Goal: Task Accomplishment & Management: Manage account settings

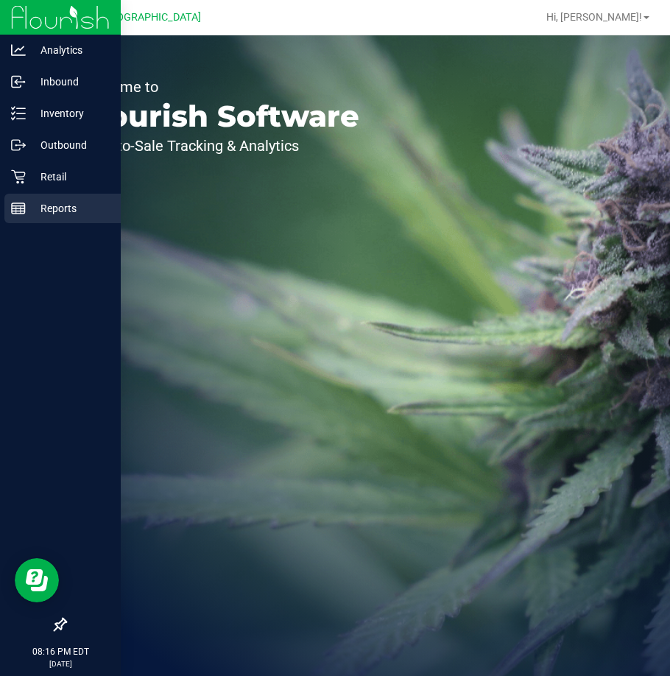
click at [46, 205] on p "Reports" at bounding box center [70, 208] width 88 height 18
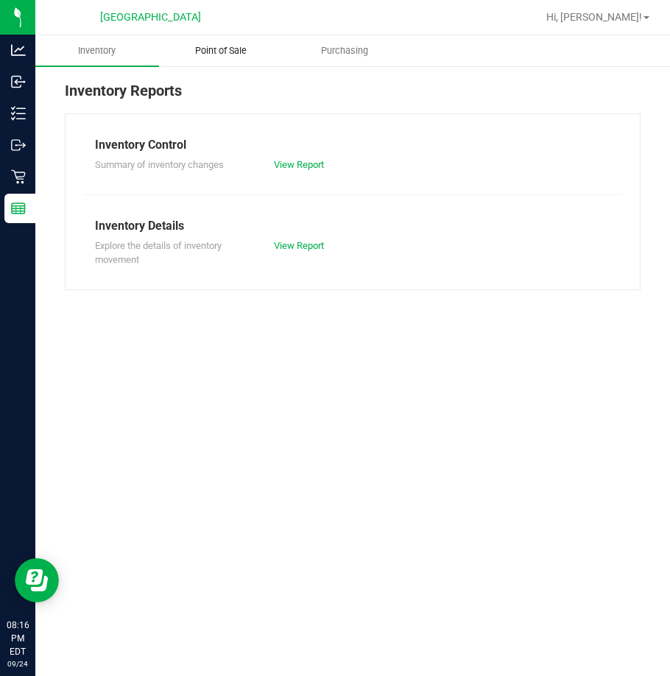
click at [241, 50] on span "Point of Sale" at bounding box center [220, 50] width 91 height 13
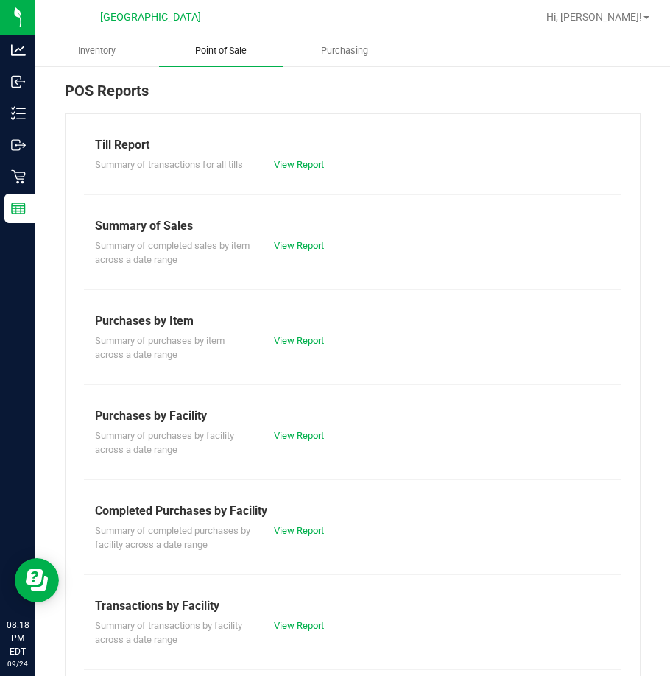
click at [230, 48] on span "Point of Sale" at bounding box center [220, 50] width 91 height 13
click at [300, 163] on link "View Report" at bounding box center [299, 164] width 50 height 11
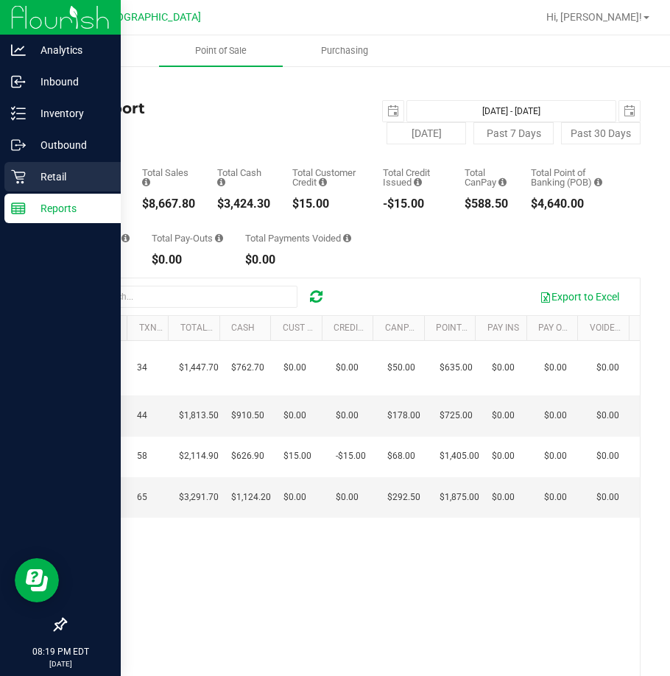
click at [49, 175] on p "Retail" at bounding box center [70, 177] width 88 height 18
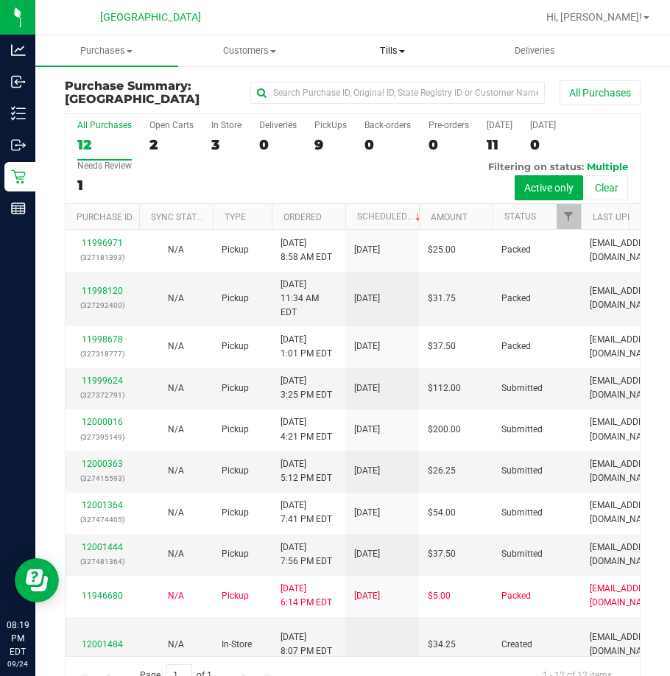
click at [392, 53] on span "Tills" at bounding box center [392, 50] width 141 height 13
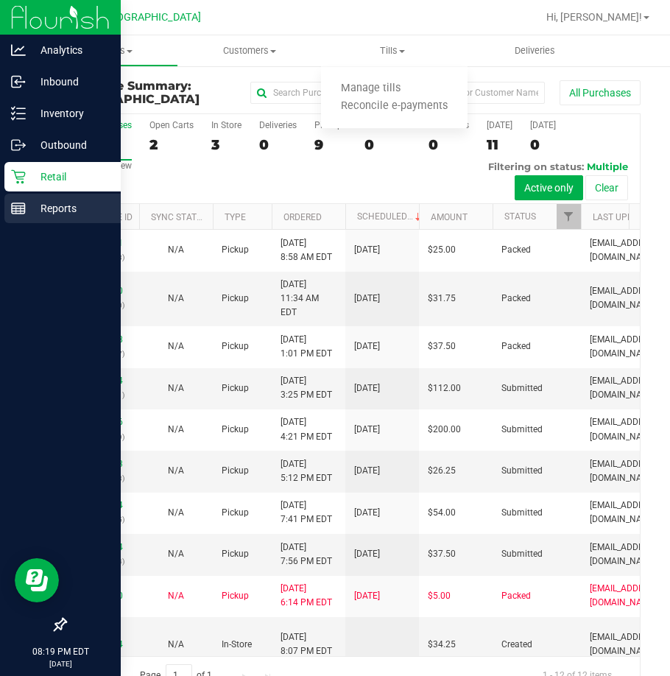
click at [71, 212] on p "Reports" at bounding box center [70, 208] width 88 height 18
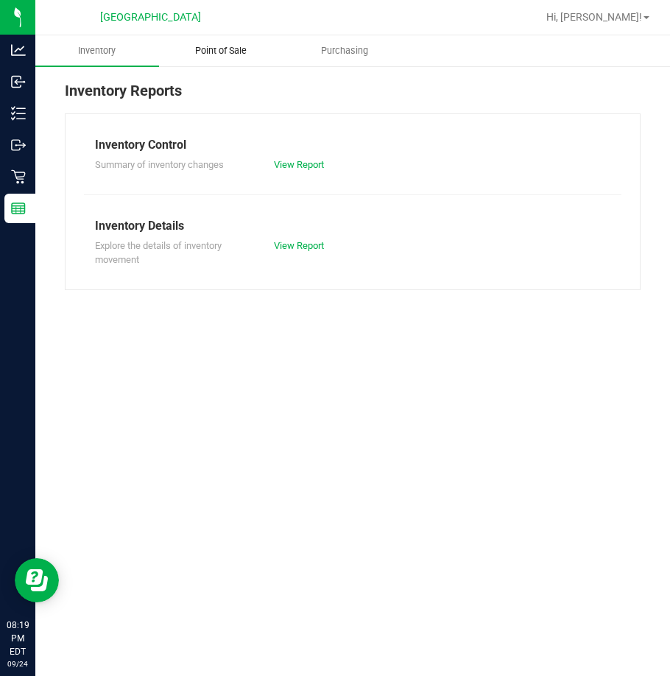
click at [232, 42] on uib-tab-heading "Point of Sale" at bounding box center [221, 50] width 122 height 29
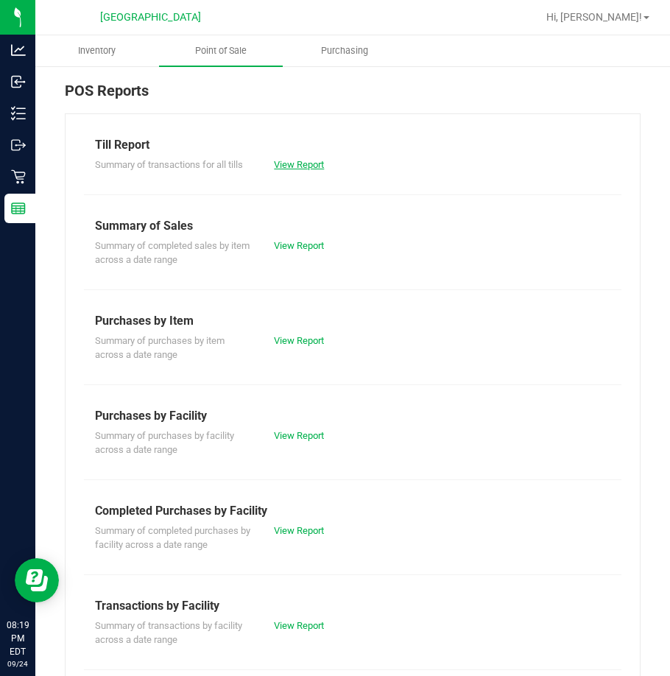
click at [303, 167] on link "View Report" at bounding box center [299, 164] width 50 height 11
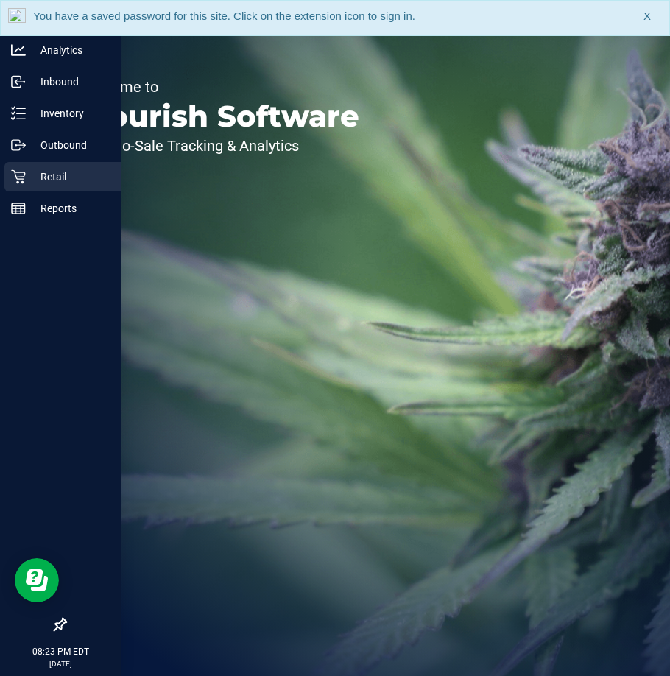
click at [63, 180] on p "Retail" at bounding box center [70, 177] width 88 height 18
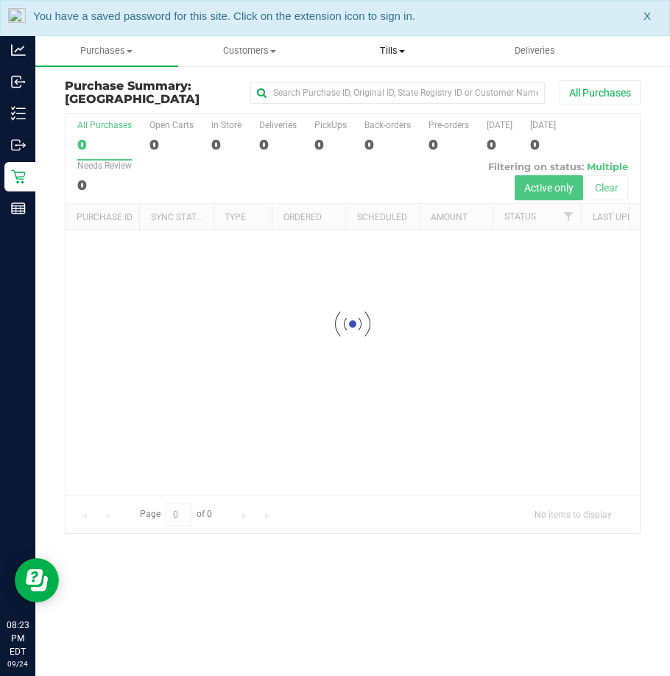
click at [386, 51] on span "Tills" at bounding box center [392, 50] width 141 height 13
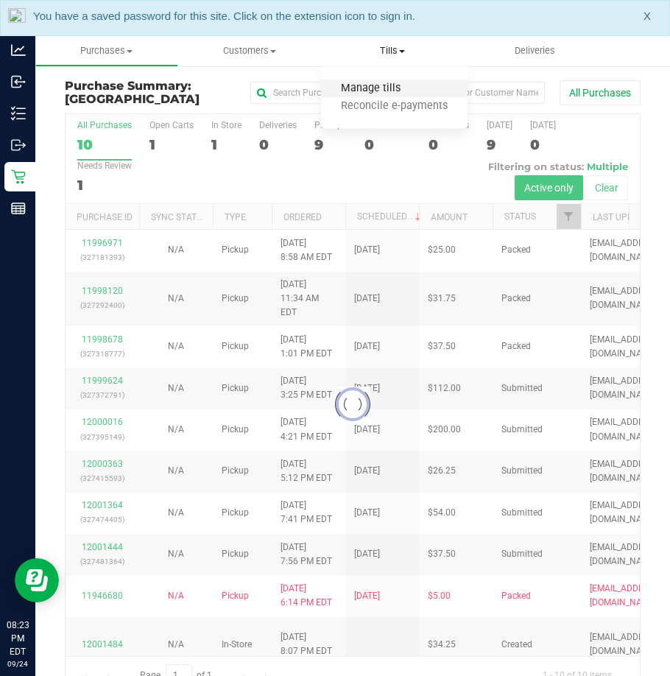
click at [383, 88] on span "Manage tills" at bounding box center [370, 88] width 99 height 13
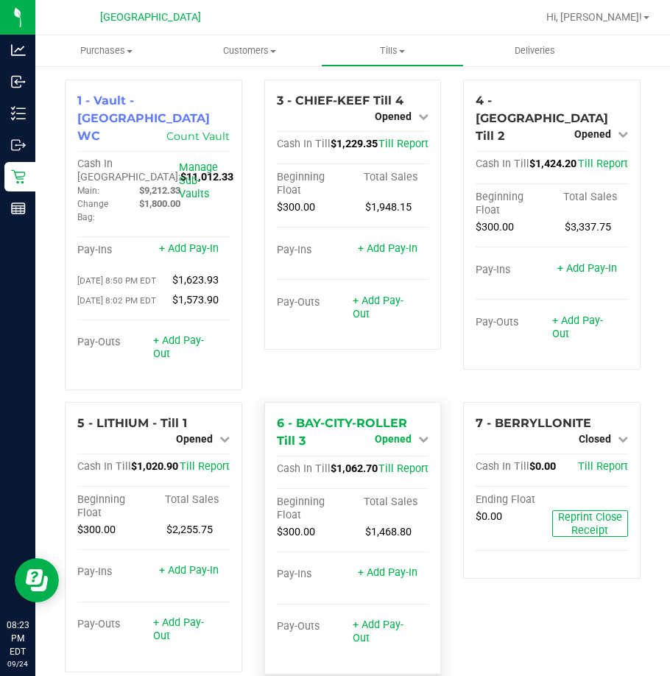
click at [418, 444] on icon at bounding box center [423, 439] width 10 height 10
click at [407, 475] on link "Close Till" at bounding box center [395, 469] width 40 height 12
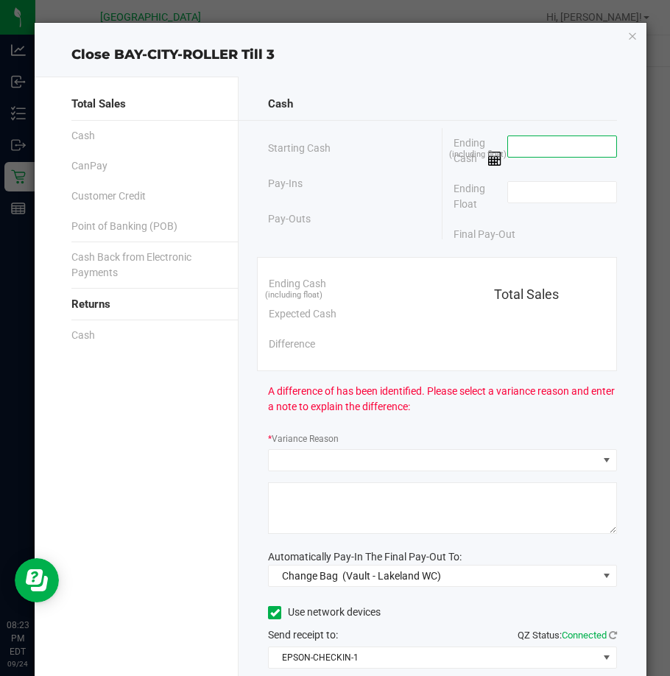
click at [560, 149] on input at bounding box center [562, 146] width 108 height 21
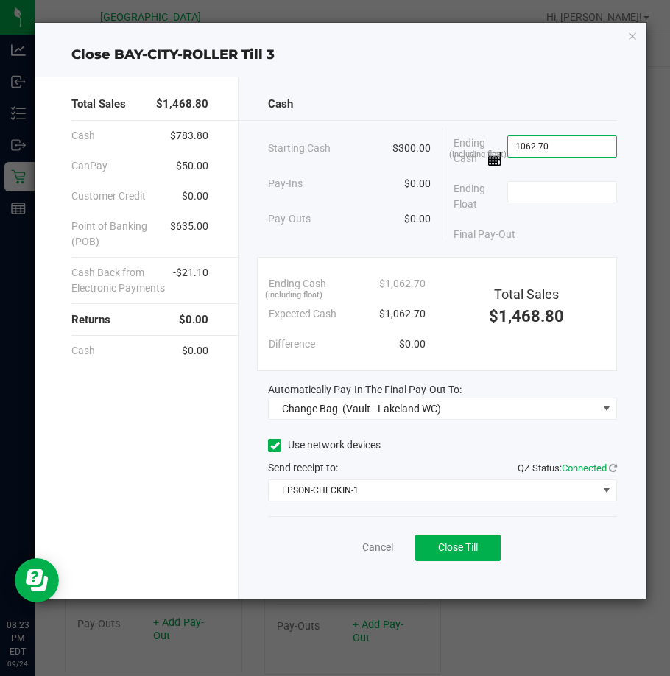
type input "$1,062.70"
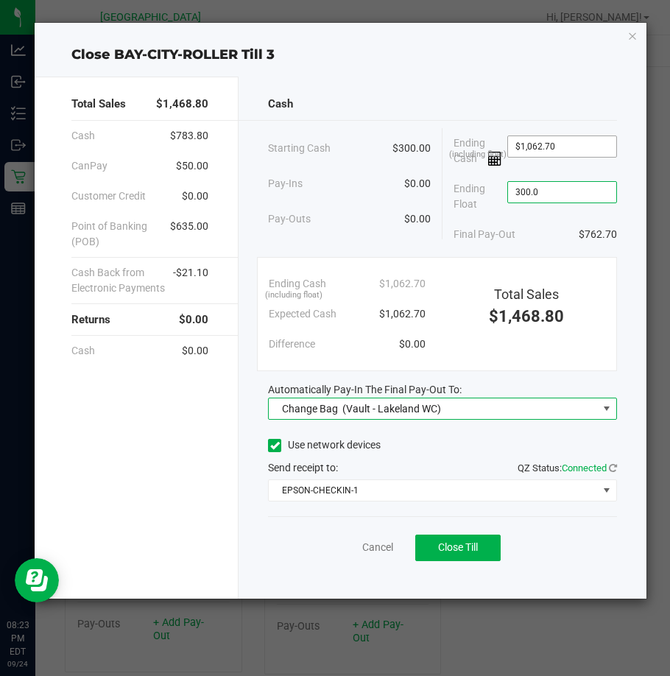
type input "$300.00"
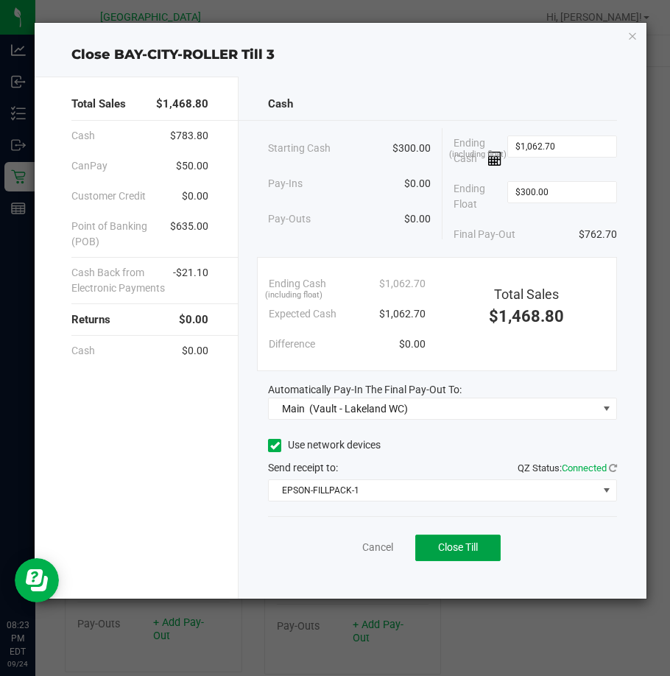
click at [415, 534] on button "Close Till" at bounding box center [457, 547] width 85 height 26
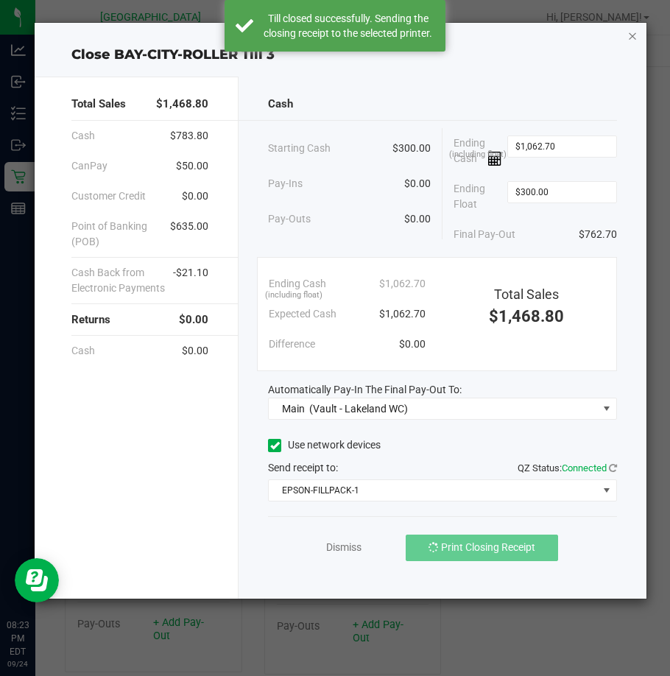
click at [633, 33] on icon "button" at bounding box center [632, 35] width 10 height 18
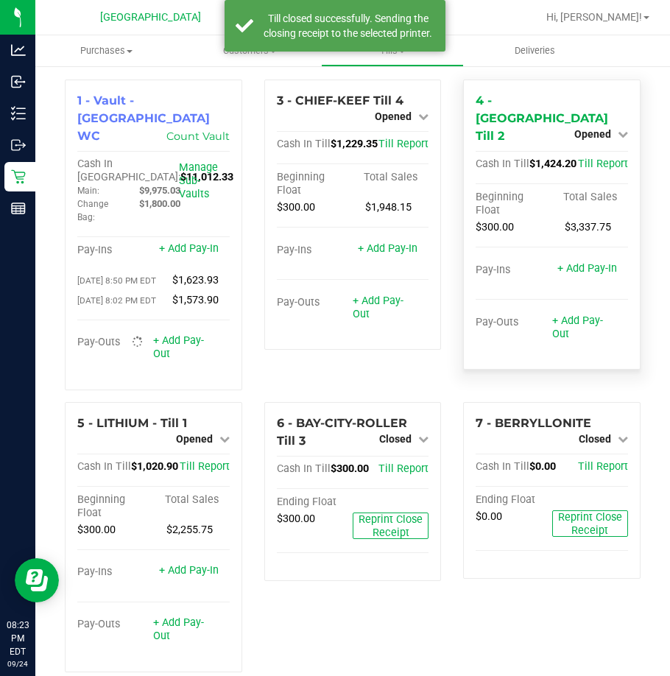
click at [612, 125] on div "Opened" at bounding box center [601, 134] width 54 height 18
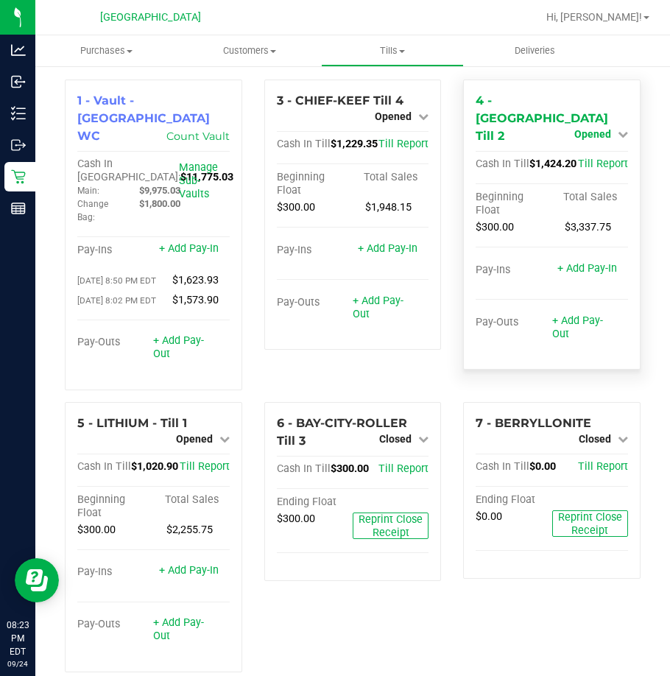
click at [618, 129] on icon at bounding box center [623, 134] width 10 height 10
click at [599, 159] on link "Close Till" at bounding box center [594, 165] width 40 height 12
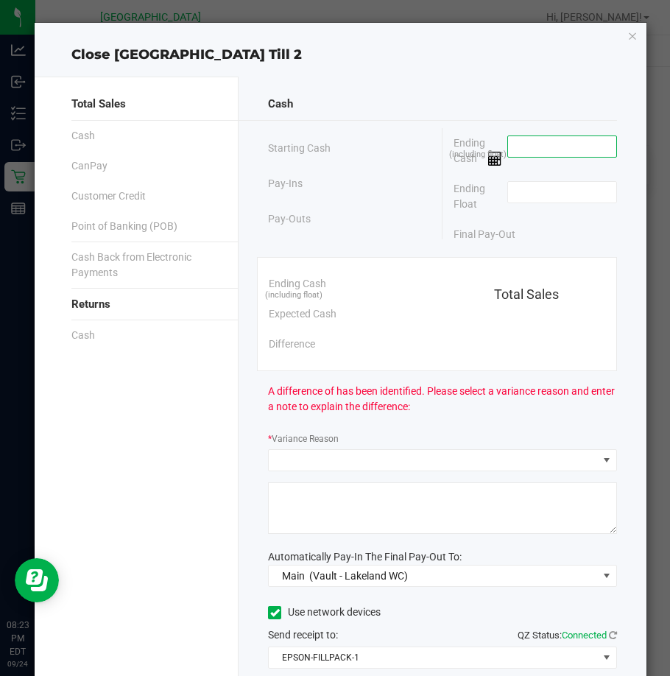
click at [559, 149] on input at bounding box center [562, 146] width 108 height 21
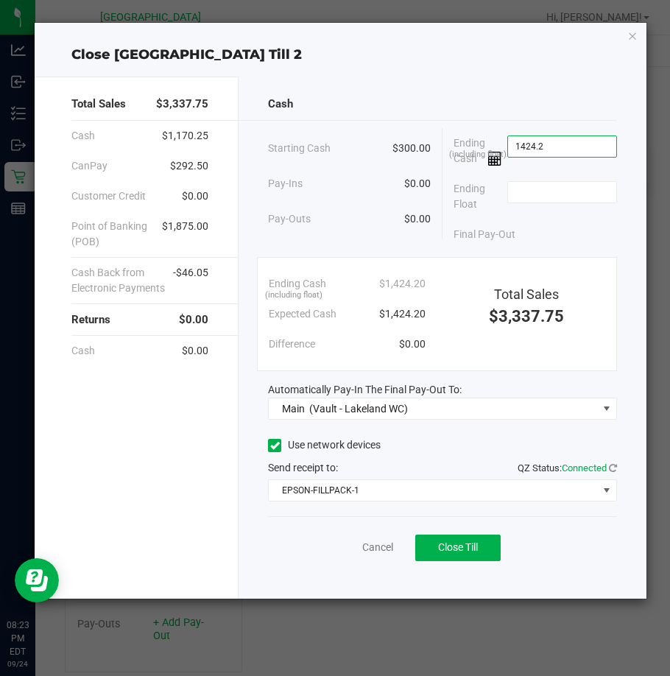
type input "$1,424.20"
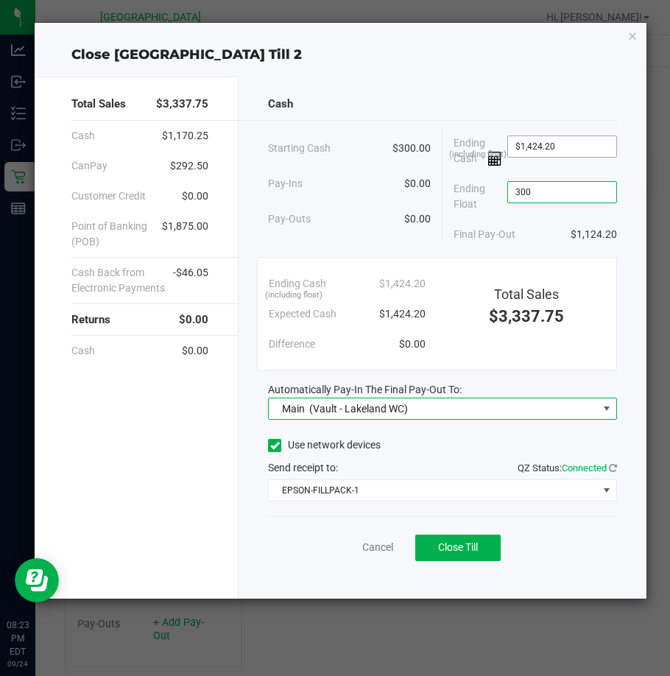
type input "$300.00"
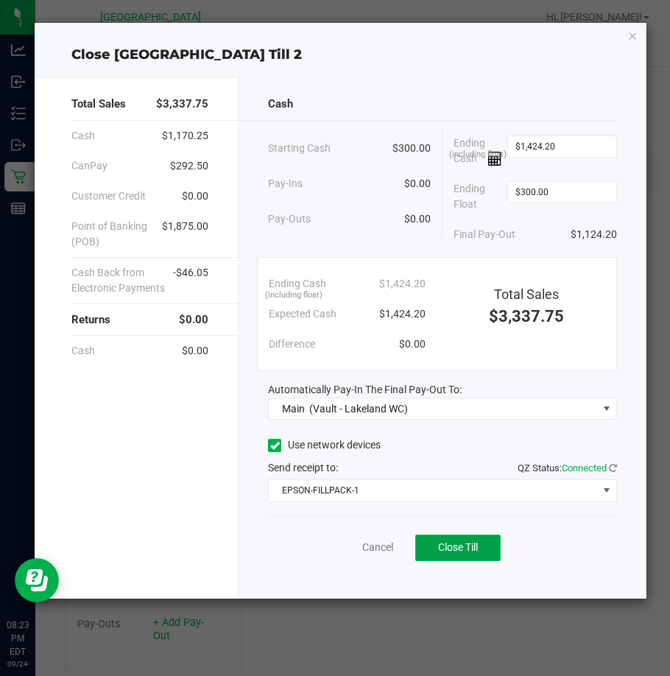
click at [436, 549] on button "Close Till" at bounding box center [457, 547] width 85 height 26
click at [342, 545] on link "Dismiss" at bounding box center [344, 546] width 35 height 15
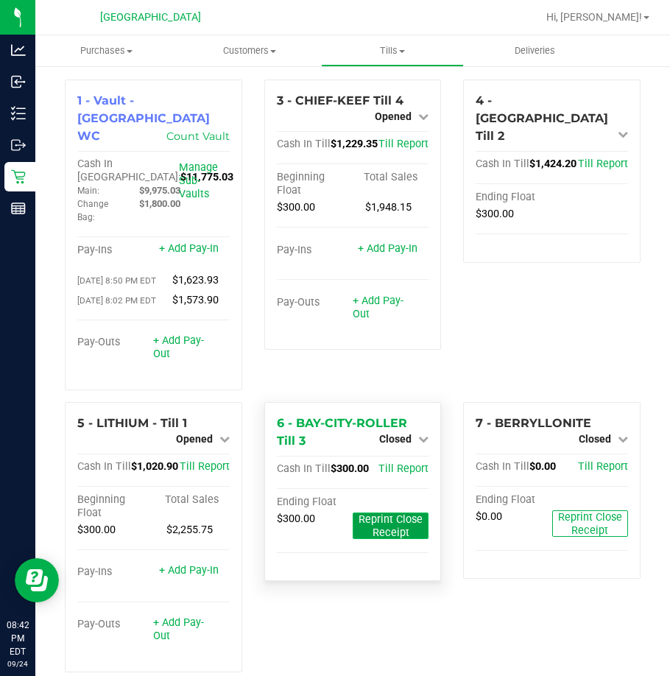
click at [378, 539] on span "Reprint Close Receipt" at bounding box center [390, 526] width 64 height 26
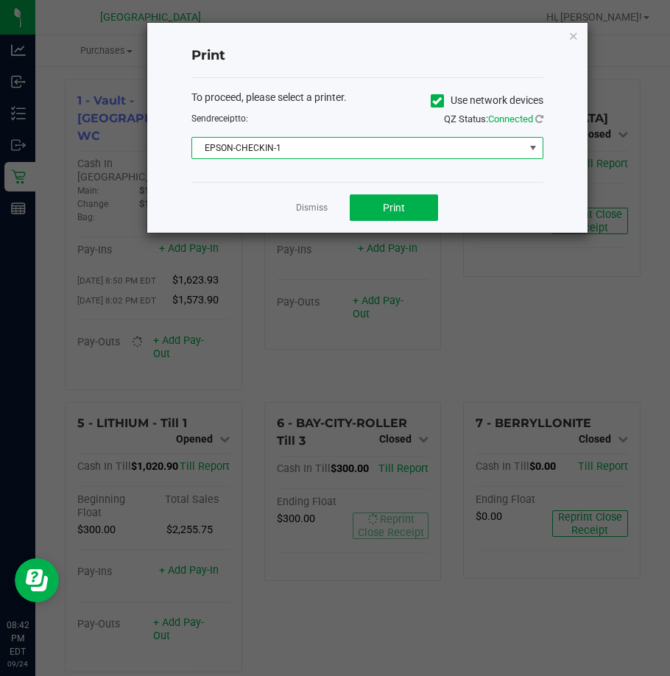
click at [407, 149] on span "EPSON-CHECKIN-1" at bounding box center [358, 148] width 332 height 21
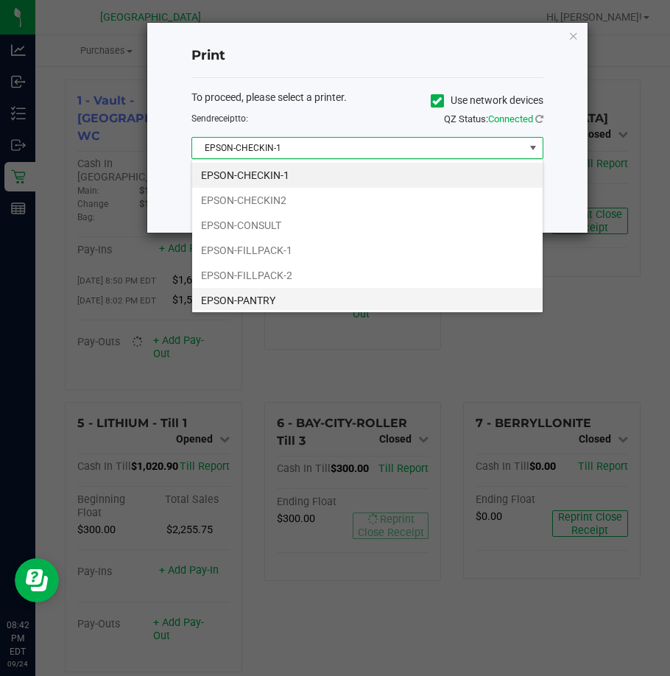
scroll to position [22, 352]
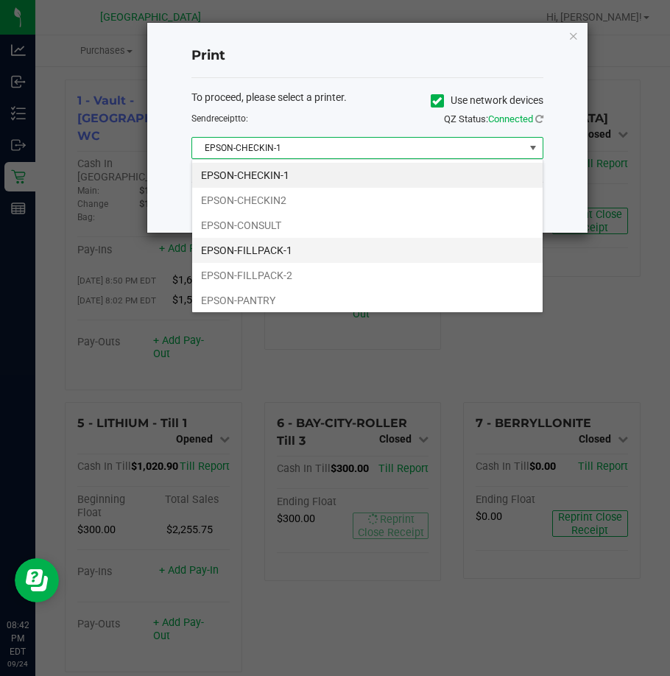
click at [336, 250] on li "EPSON-FILLPACK-1" at bounding box center [367, 250] width 350 height 25
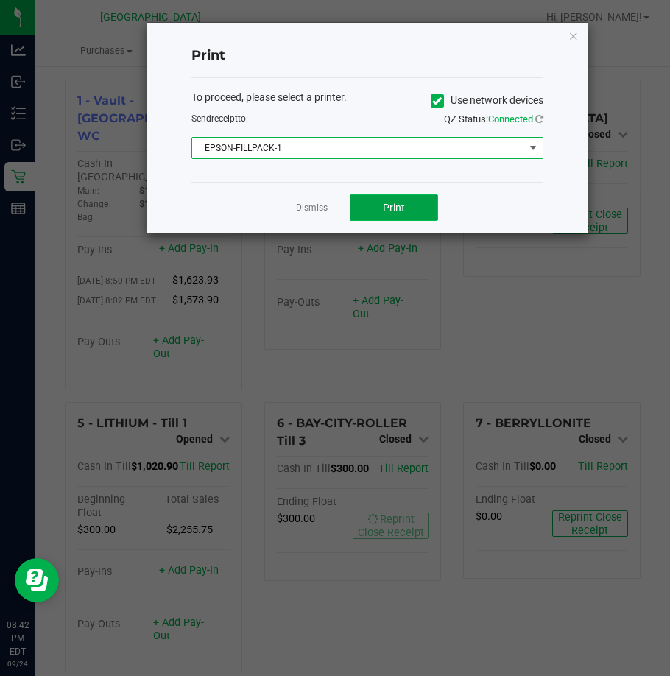
click at [396, 207] on span "Print" at bounding box center [394, 208] width 22 height 12
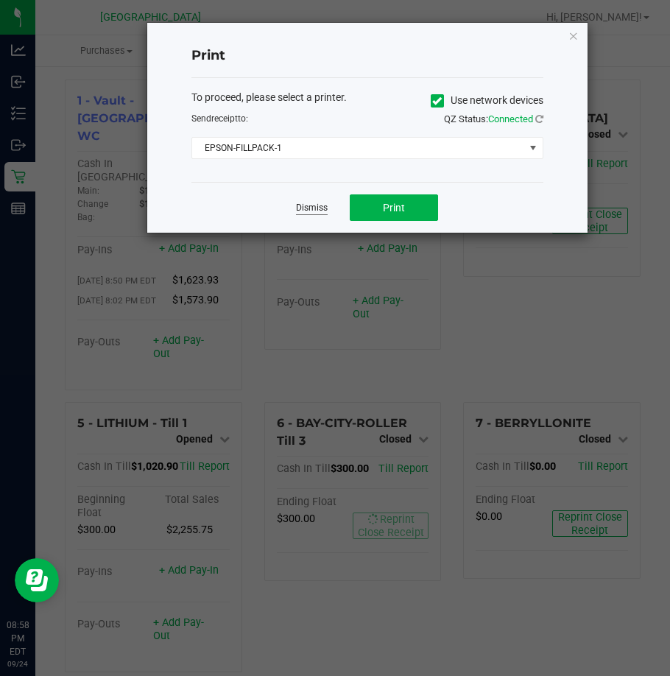
click at [304, 205] on link "Dismiss" at bounding box center [312, 208] width 32 height 13
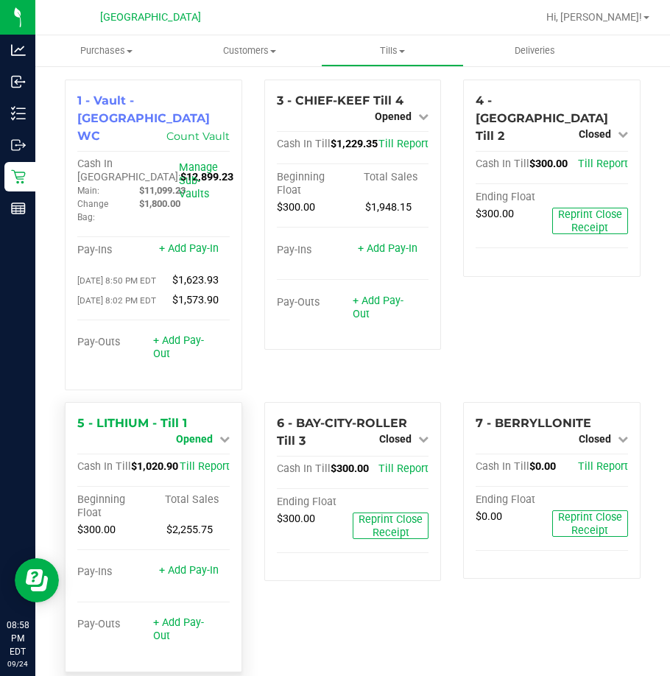
click at [199, 445] on span "Opened" at bounding box center [194, 439] width 37 height 12
click at [216, 453] on div "Close Till" at bounding box center [196, 452] width 110 height 40
click at [218, 461] on div "Close Till" at bounding box center [195, 451] width 109 height 18
click at [207, 457] on link "Close Till" at bounding box center [196, 451] width 40 height 12
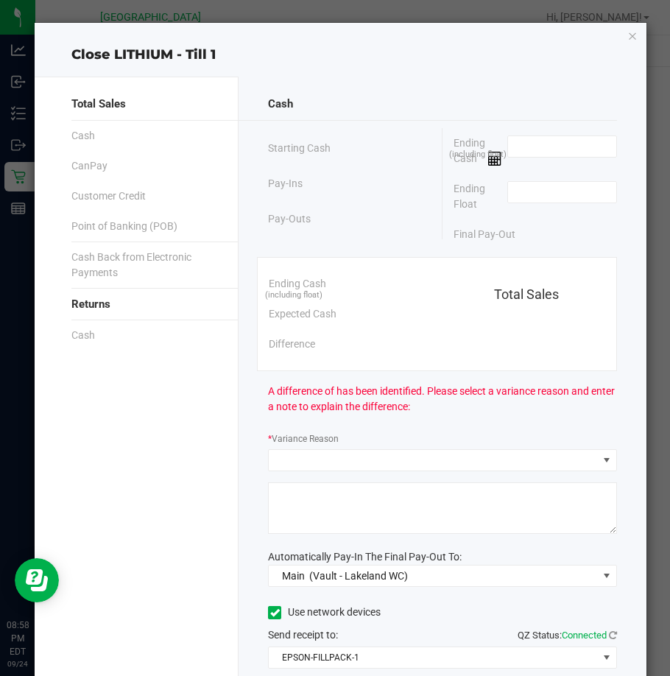
click at [520, 162] on span at bounding box center [562, 150] width 110 height 31
click at [524, 153] on input at bounding box center [562, 146] width 108 height 21
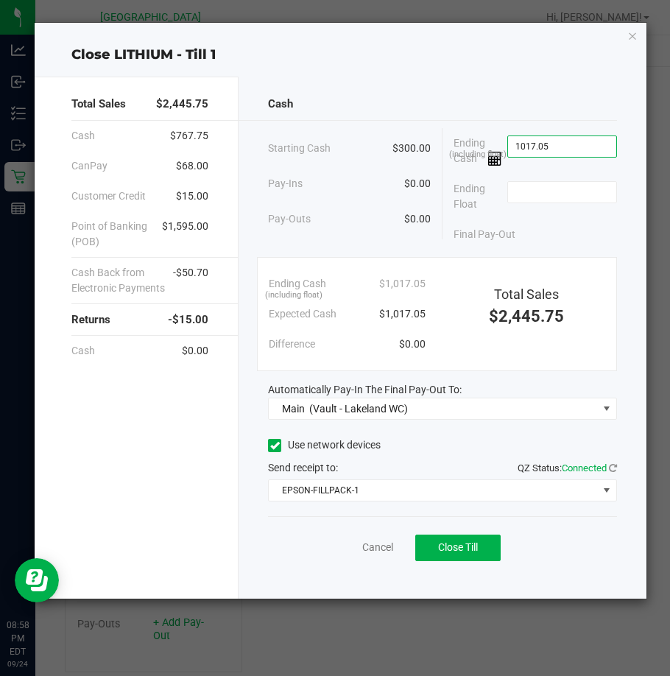
type input "$1,017.05"
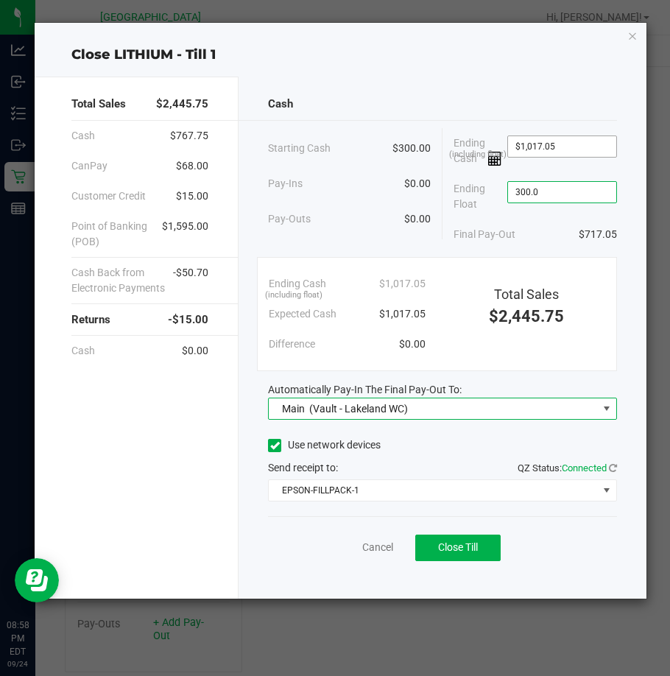
type input "$300.00"
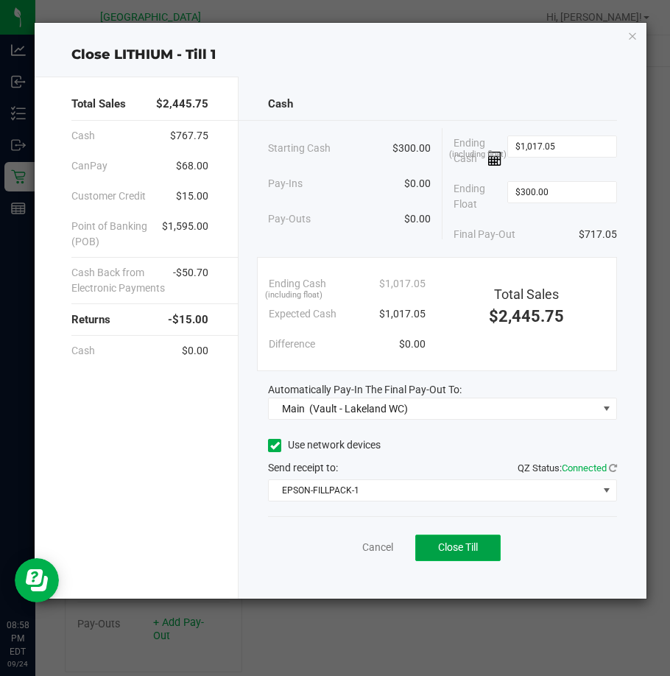
click at [450, 545] on span "Close Till" at bounding box center [458, 547] width 40 height 12
click at [342, 542] on link "Dismiss" at bounding box center [344, 546] width 35 height 15
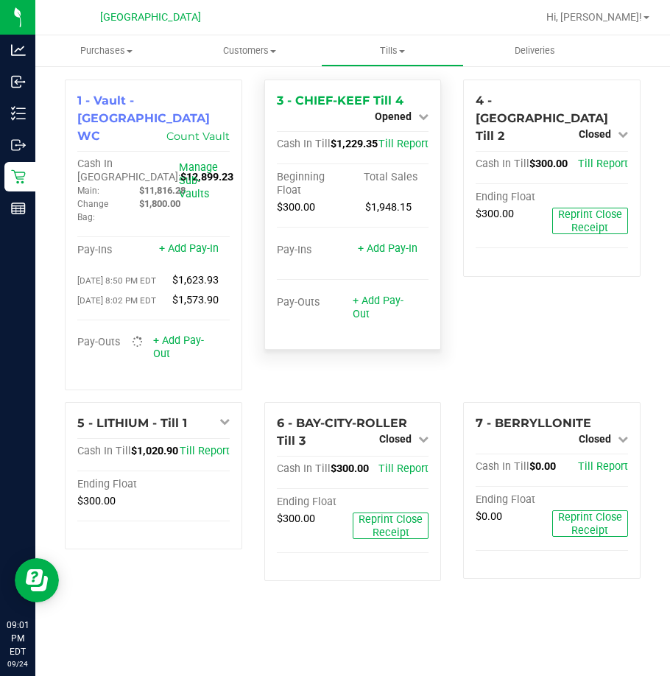
click at [420, 124] on div "Opened" at bounding box center [402, 116] width 54 height 18
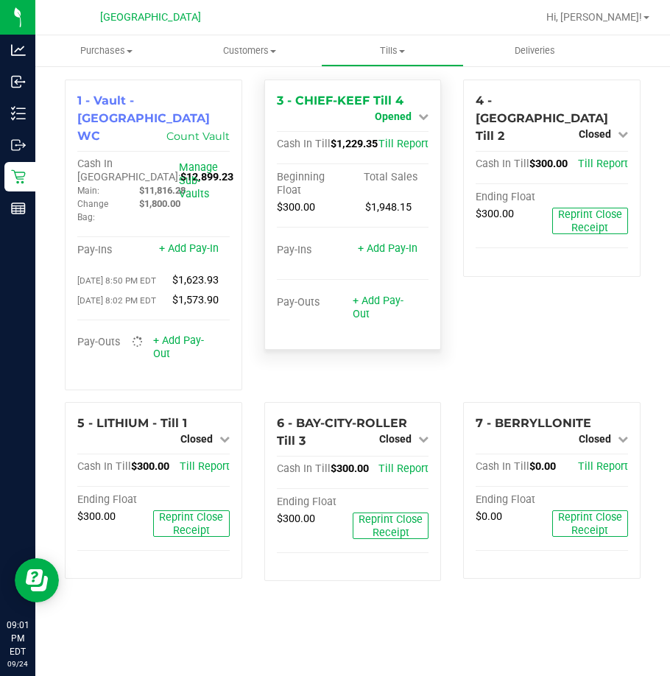
click at [409, 114] on span "Opened" at bounding box center [393, 116] width 37 height 12
click at [384, 128] on link "Close Till" at bounding box center [395, 130] width 40 height 12
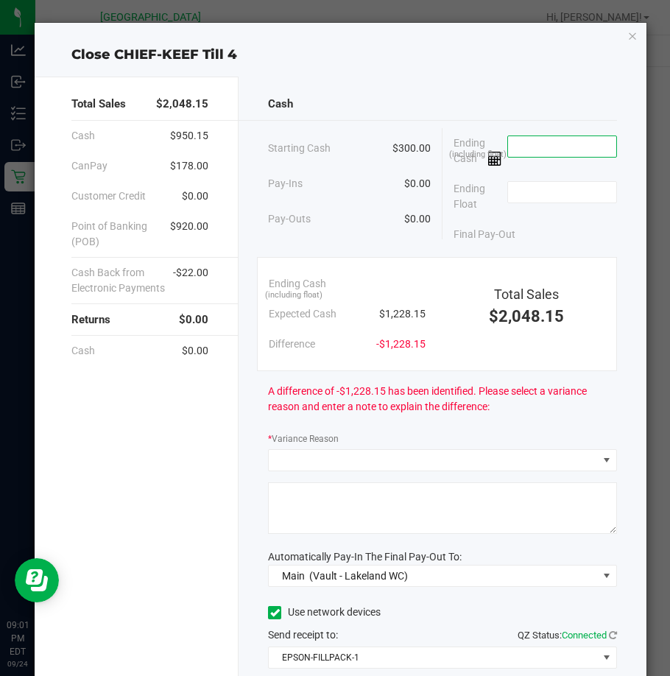
click at [565, 138] on input at bounding box center [562, 146] width 108 height 21
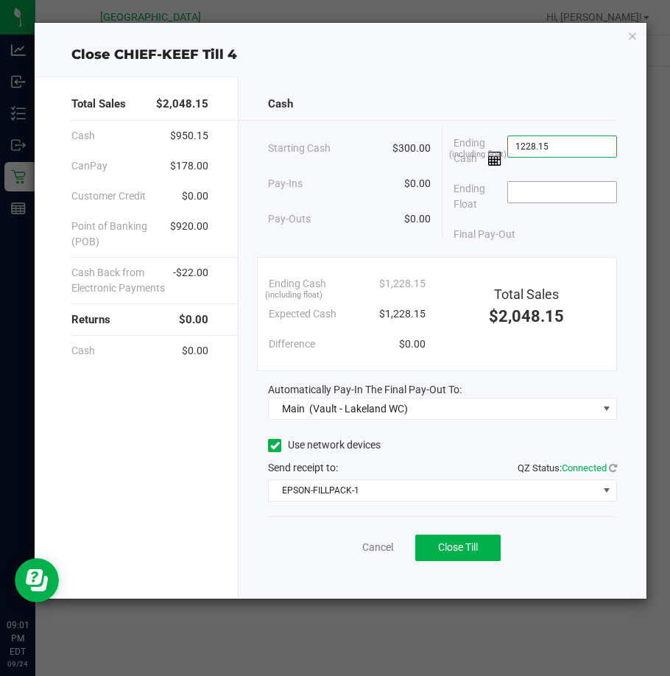
type input "$1,228.15"
click at [583, 202] on span at bounding box center [562, 192] width 110 height 22
click at [584, 200] on input at bounding box center [562, 192] width 108 height 21
type input "$300.00"
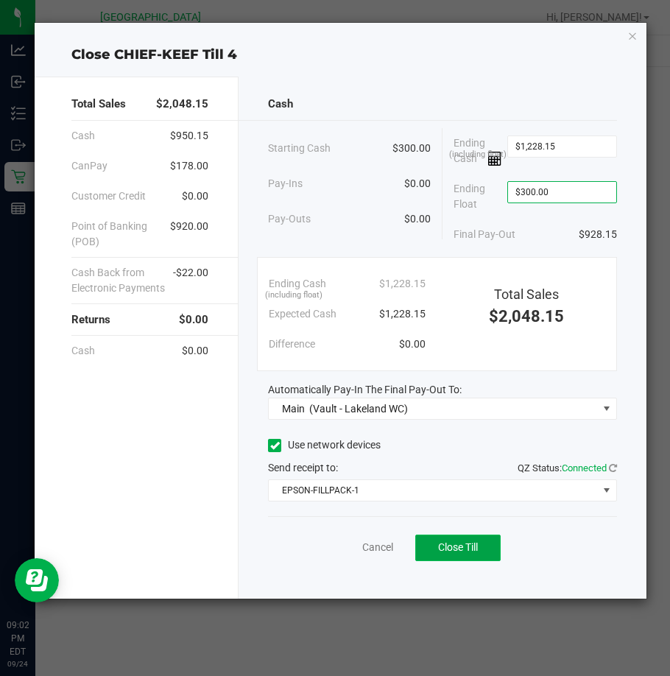
click at [451, 551] on span "Close Till" at bounding box center [458, 547] width 40 height 12
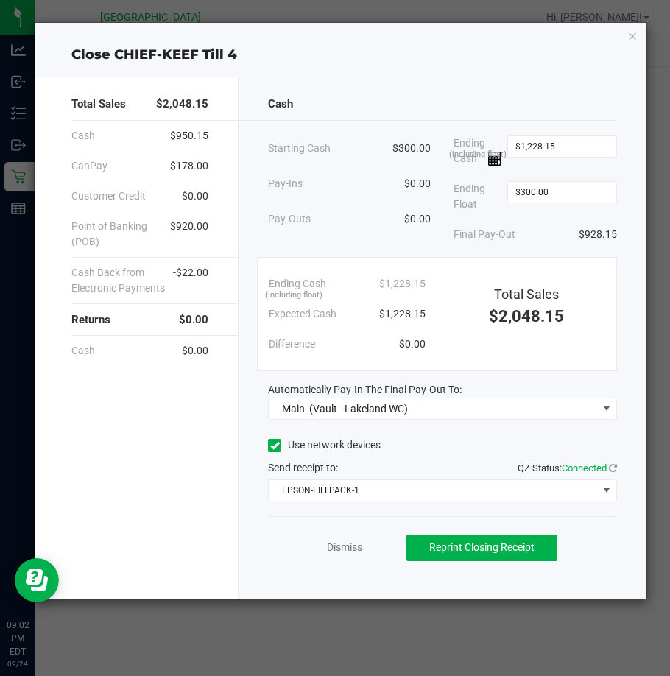
click at [347, 552] on link "Dismiss" at bounding box center [344, 546] width 35 height 15
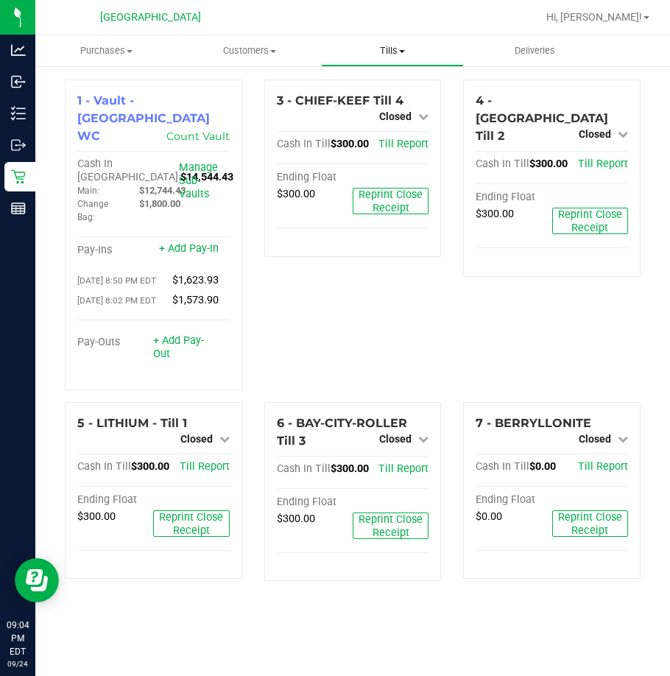
click at [385, 53] on span "Tills" at bounding box center [392, 50] width 141 height 13
click at [364, 102] on span "Reconcile e-payments" at bounding box center [394, 106] width 146 height 13
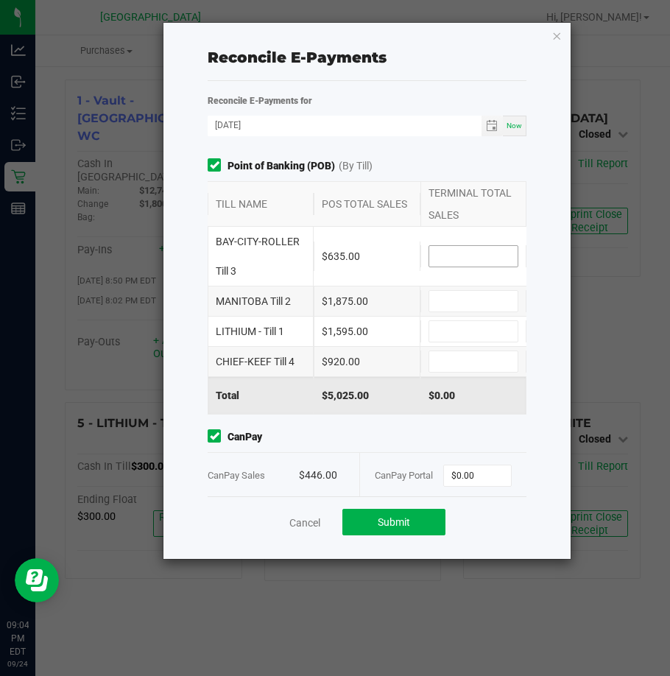
click at [475, 253] on input at bounding box center [473, 256] width 88 height 21
type input "$635.00"
type input "$1,875.00"
click at [473, 331] on input at bounding box center [473, 331] width 88 height 21
click at [437, 367] on input at bounding box center [473, 361] width 88 height 21
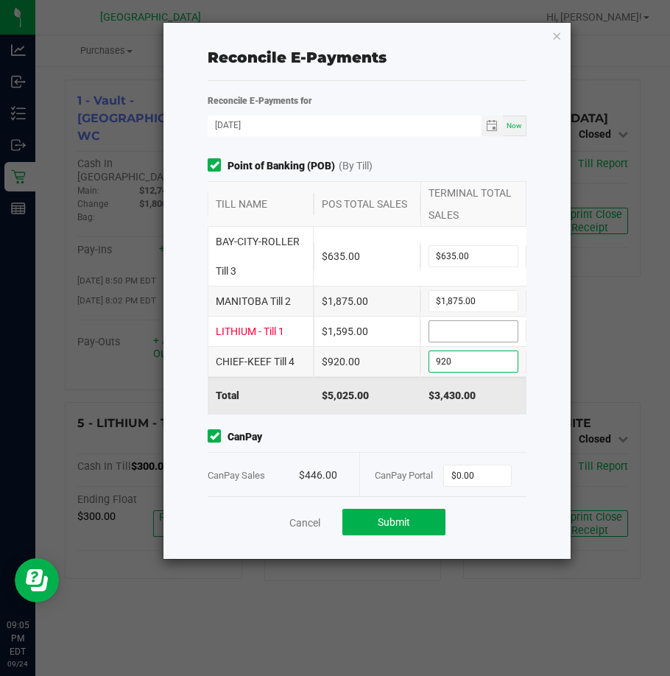
type input "$920.00"
click at [464, 326] on input at bounding box center [473, 331] width 88 height 21
type input "$1,595.00"
click at [408, 436] on span "CanPay" at bounding box center [367, 436] width 319 height 15
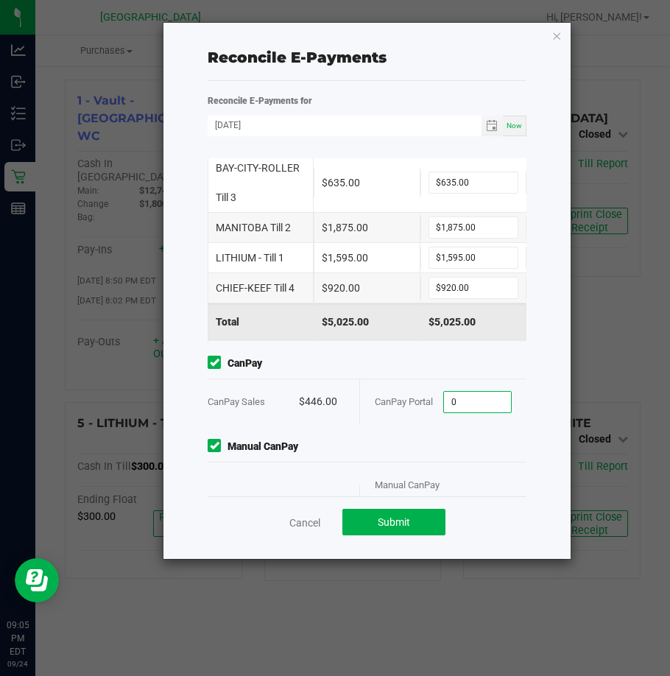
click at [472, 394] on input "0" at bounding box center [477, 402] width 67 height 21
type input "$446.00"
click at [381, 449] on span "Manual CanPay" at bounding box center [367, 446] width 319 height 15
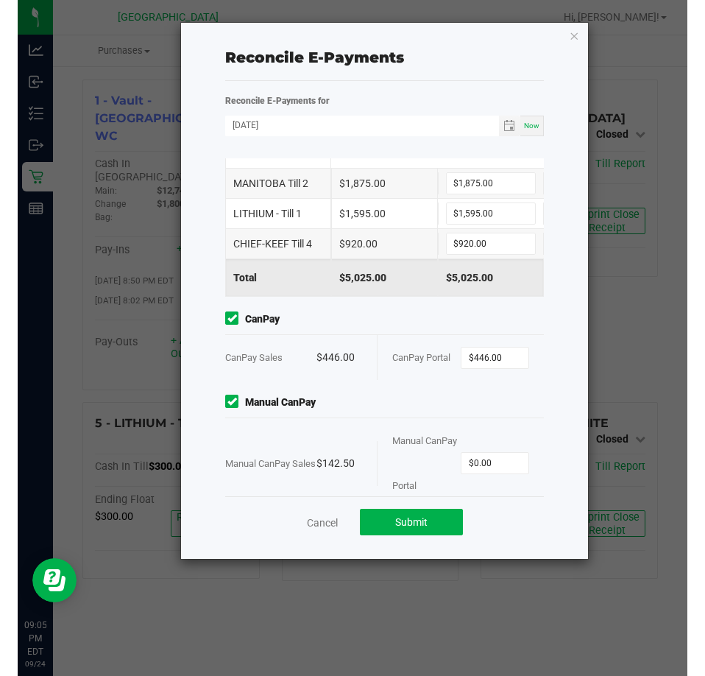
scroll to position [142, 0]
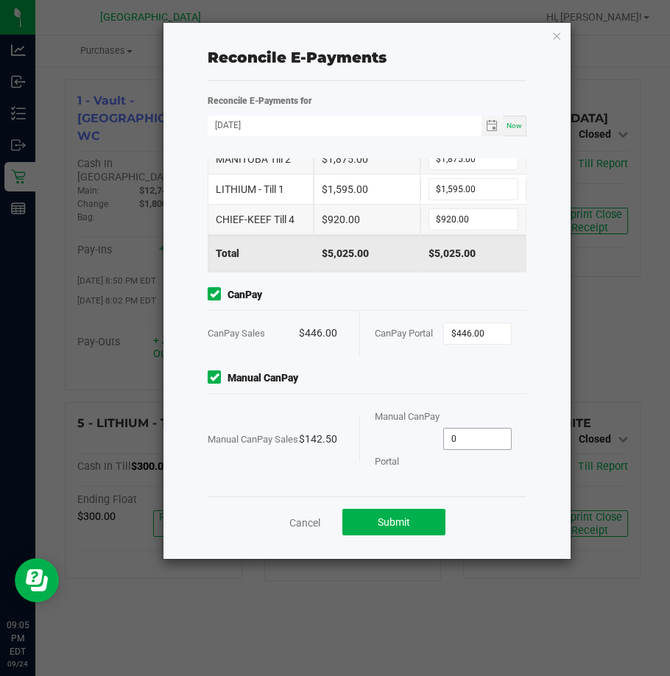
click at [481, 437] on input "0" at bounding box center [477, 438] width 67 height 21
type input "$142.50"
click at [502, 532] on div "Cancel Submit" at bounding box center [367, 521] width 319 height 51
click at [401, 524] on span "Submit" at bounding box center [394, 522] width 32 height 12
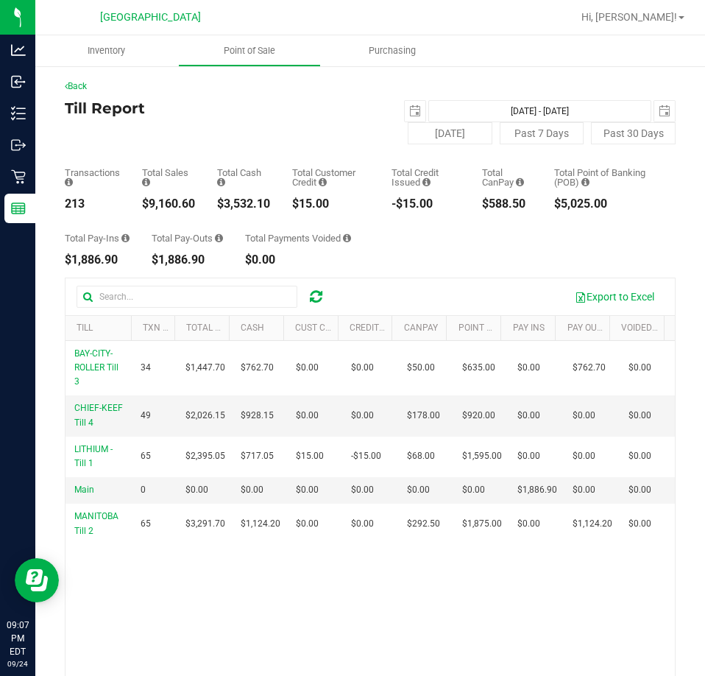
click at [174, 208] on div "$9,160.60" at bounding box center [168, 204] width 53 height 12
click at [176, 208] on div "$9,160.60" at bounding box center [168, 204] width 53 height 12
copy div "9,160.60"
click at [252, 54] on span "Point of Sale" at bounding box center [249, 50] width 91 height 13
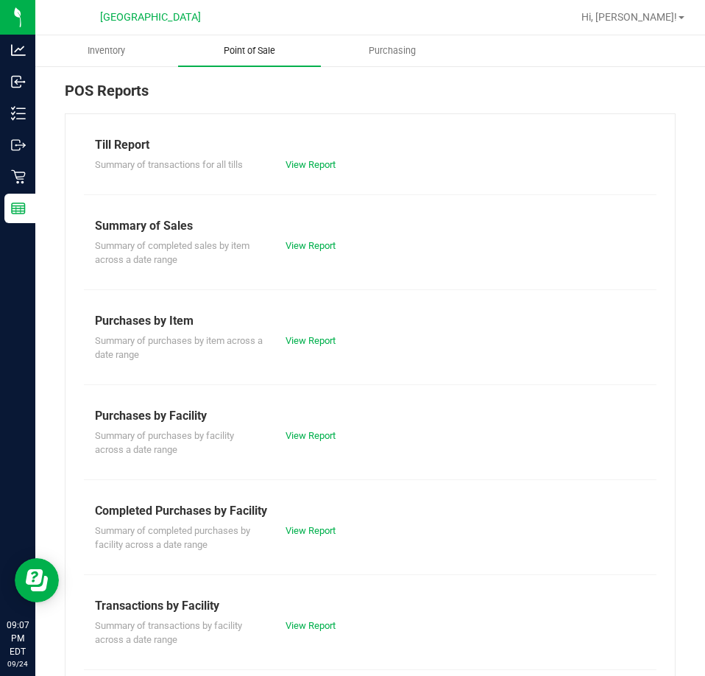
click at [252, 54] on span "Point of Sale" at bounding box center [249, 50] width 91 height 13
click at [331, 166] on link "View Report" at bounding box center [311, 164] width 50 height 11
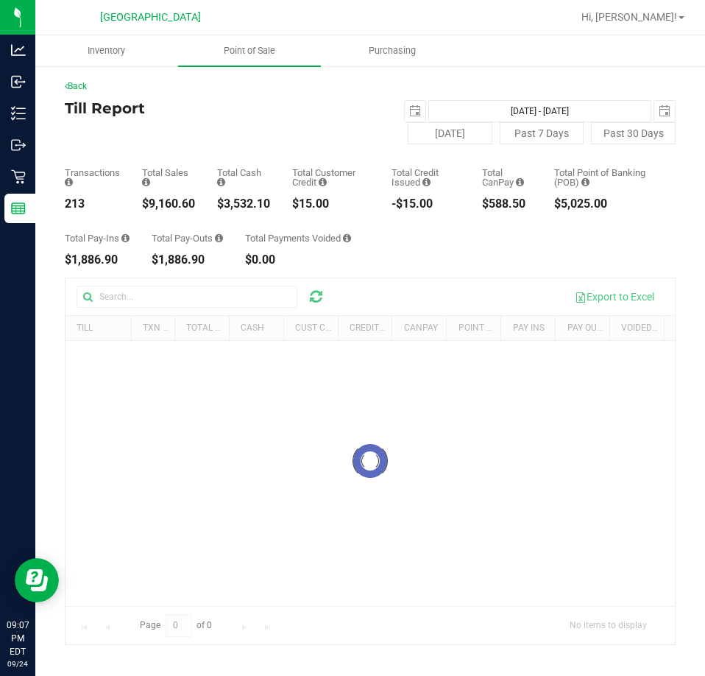
click at [77, 198] on div "213" at bounding box center [92, 204] width 55 height 12
copy div "213"
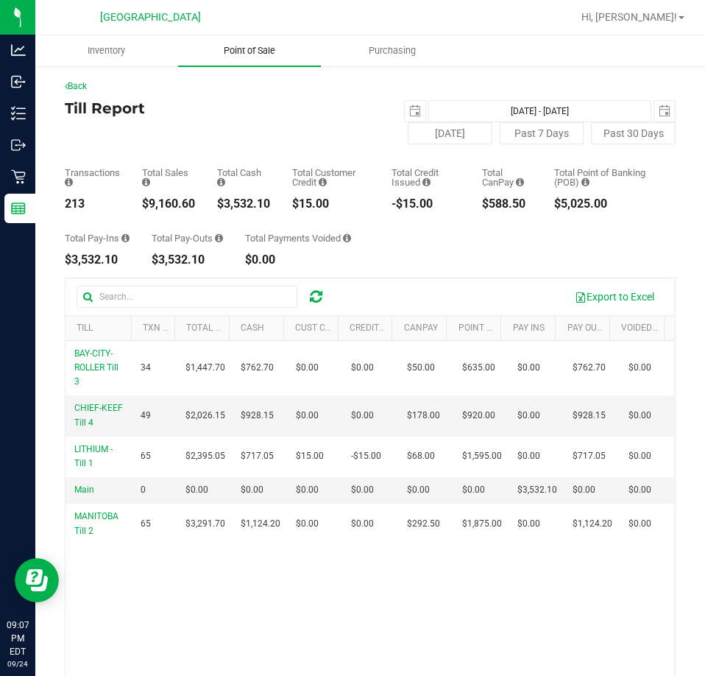
click at [242, 46] on span "Point of Sale" at bounding box center [249, 50] width 91 height 13
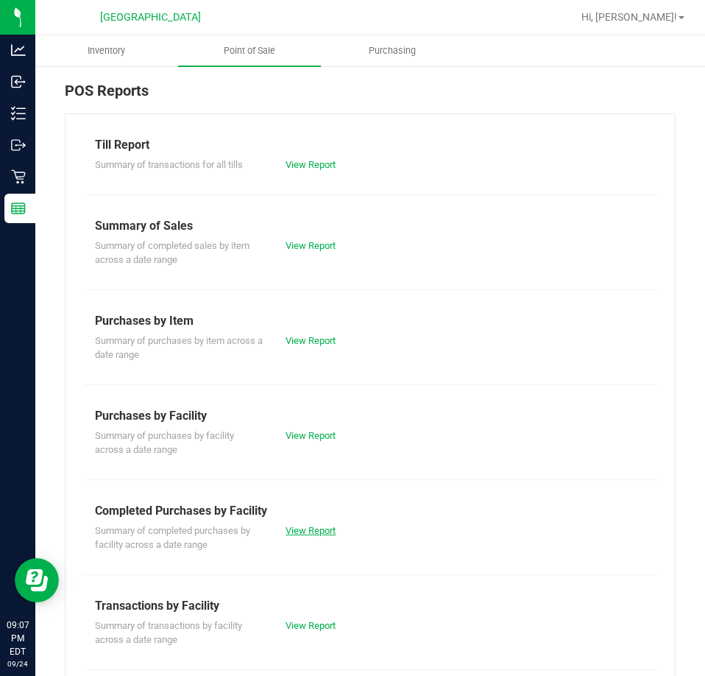
click at [307, 531] on link "View Report" at bounding box center [311, 530] width 50 height 11
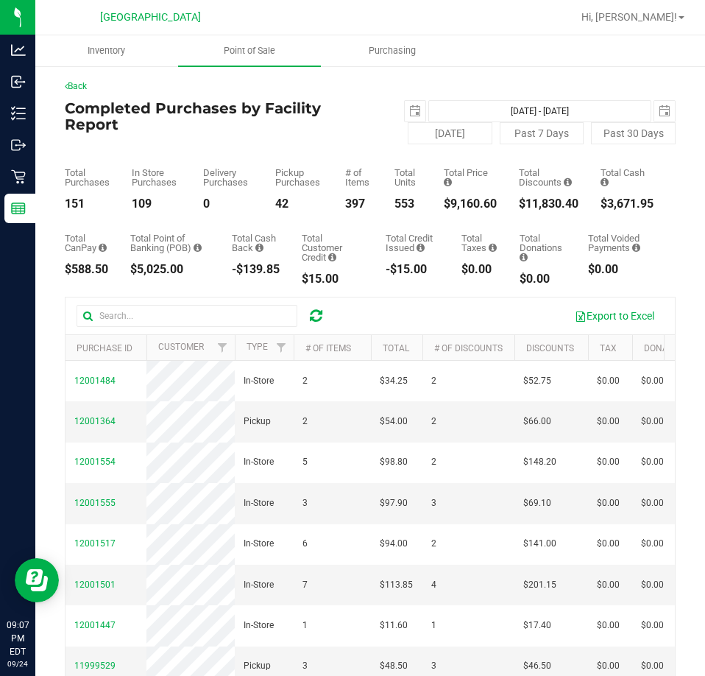
click at [545, 205] on div "$11,830.40" at bounding box center [549, 204] width 60 height 12
copy div "$11,830.40"
